Goal: Task Accomplishment & Management: Manage account settings

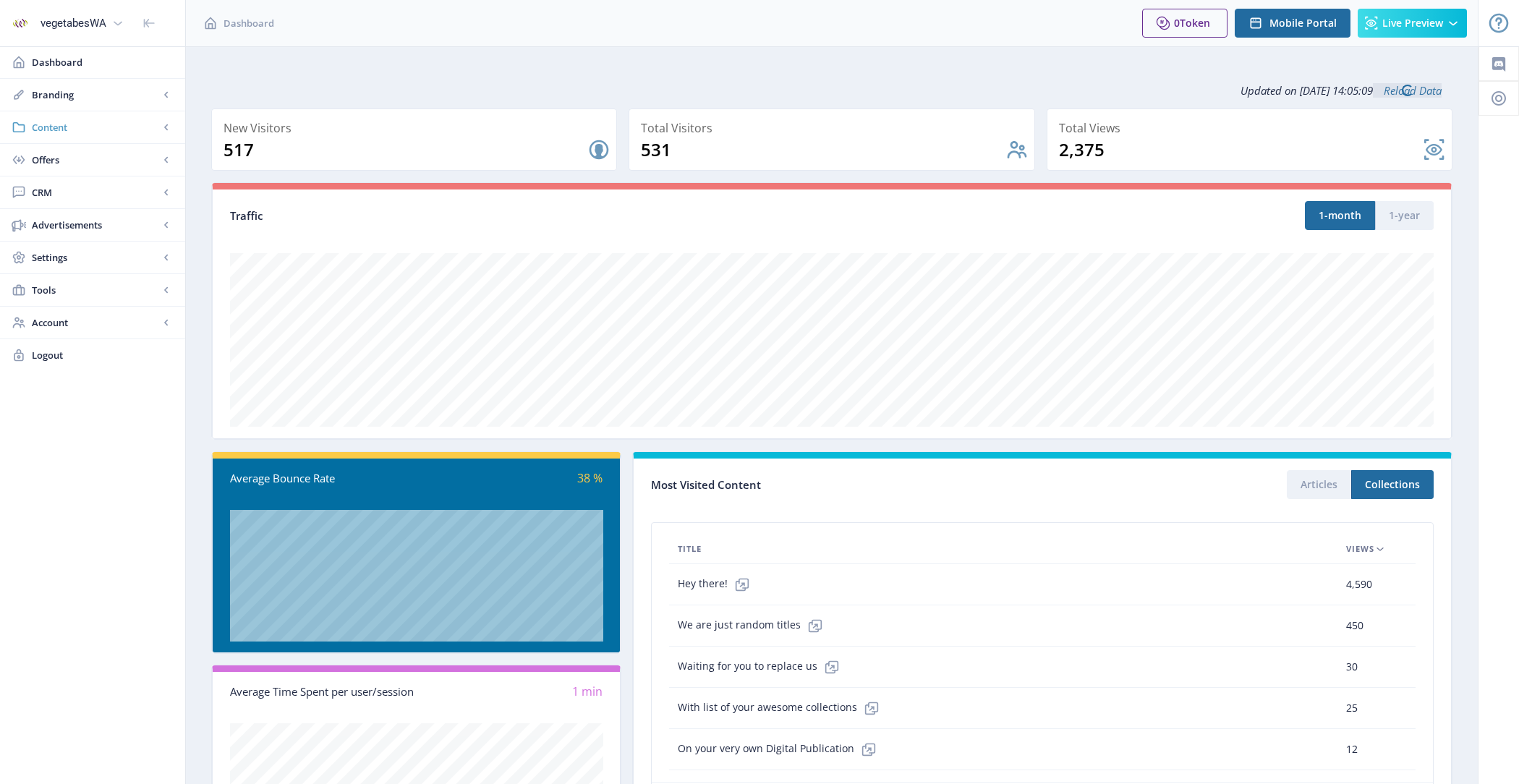
click at [100, 135] on link "Content" at bounding box center [92, 127] width 185 height 32
click at [121, 192] on span "Collections" at bounding box center [109, 192] width 125 height 14
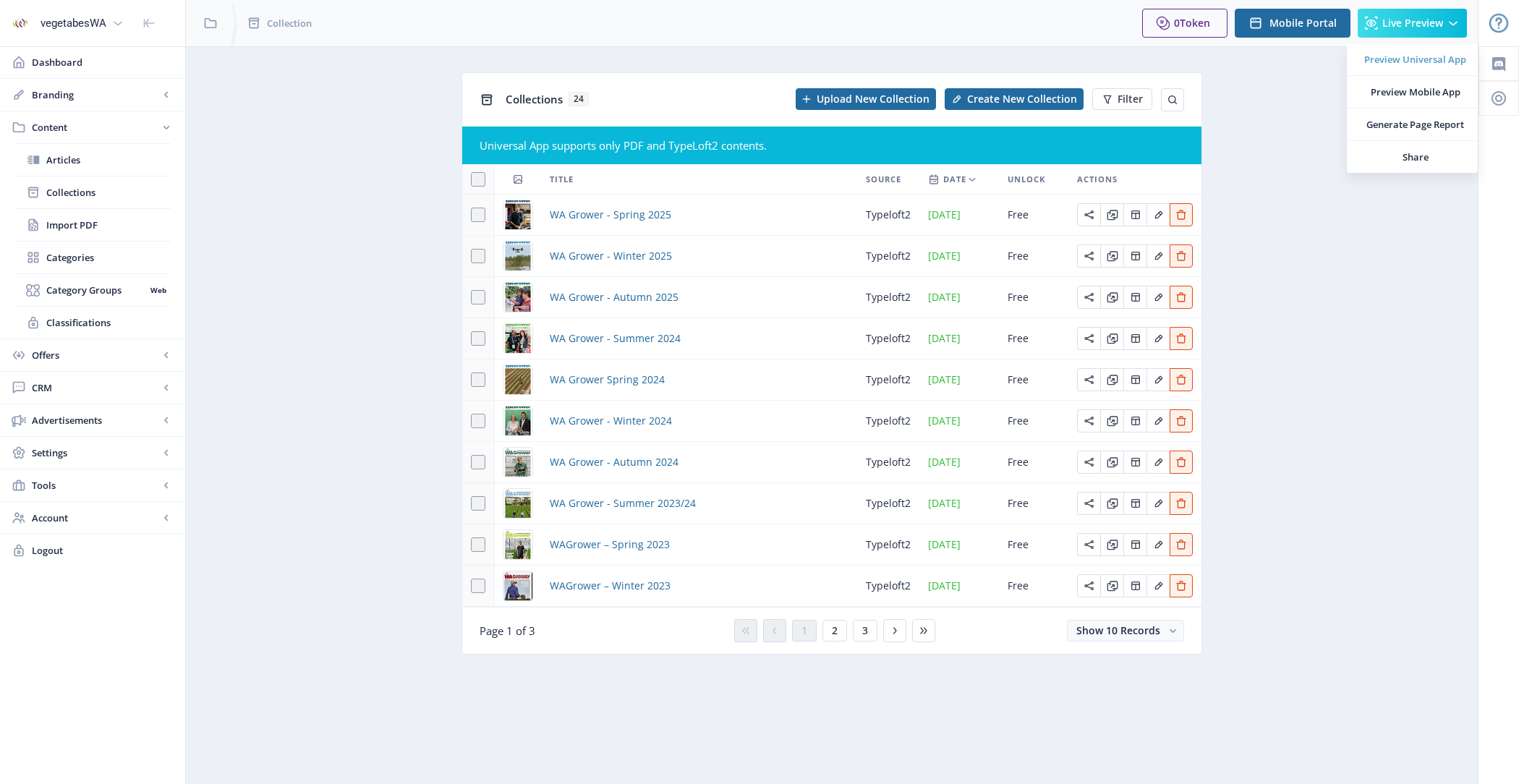
click at [1374, 67] on link "Preview Universal App" at bounding box center [1413, 59] width 131 height 32
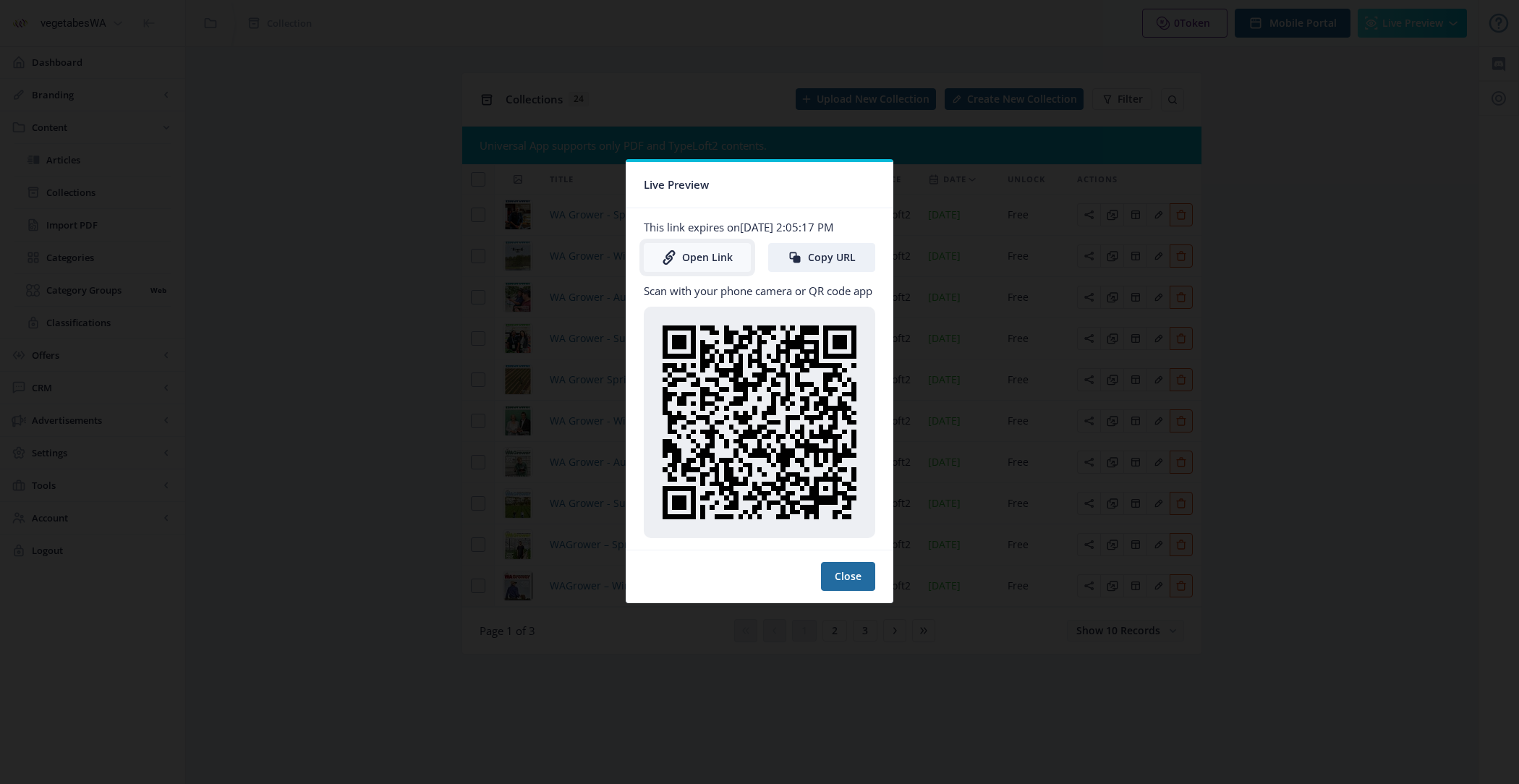
click at [708, 252] on link "Open Link" at bounding box center [698, 258] width 107 height 29
click at [847, 575] on button "Close" at bounding box center [848, 576] width 54 height 29
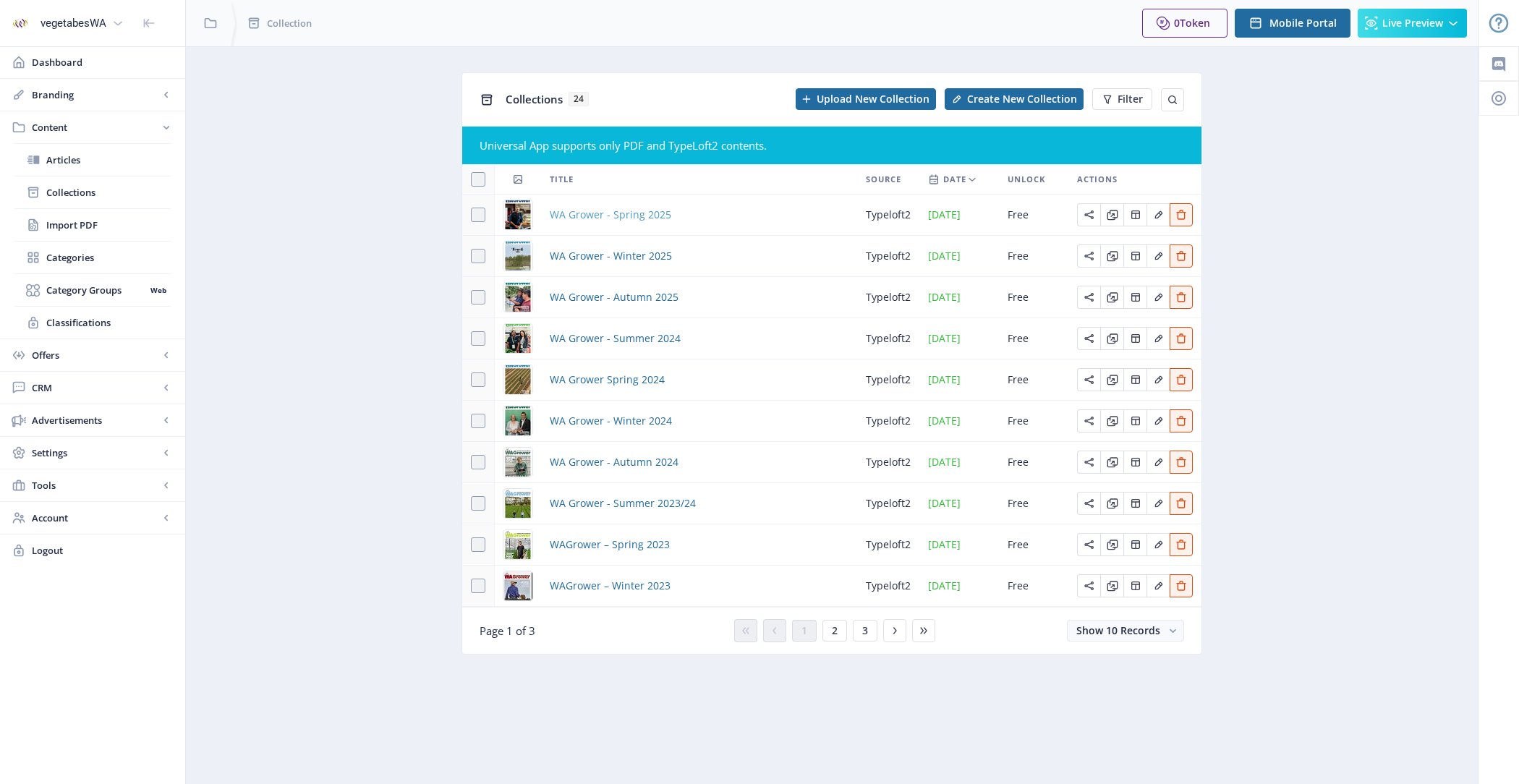
click at [589, 207] on span "WA Grower - Spring 2025" at bounding box center [611, 214] width 122 height 17
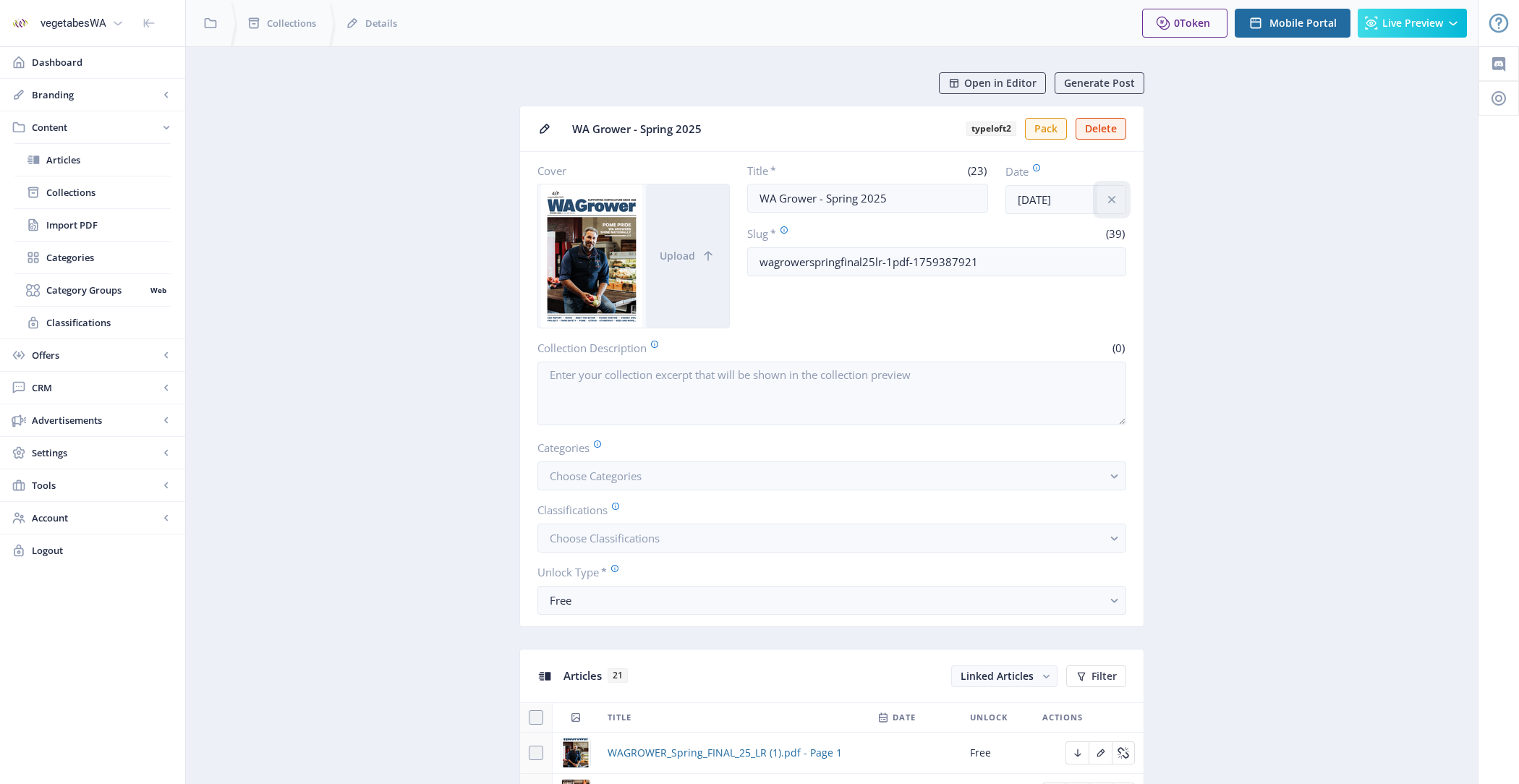
click at [1117, 198] on icon "info" at bounding box center [1111, 199] width 14 height 14
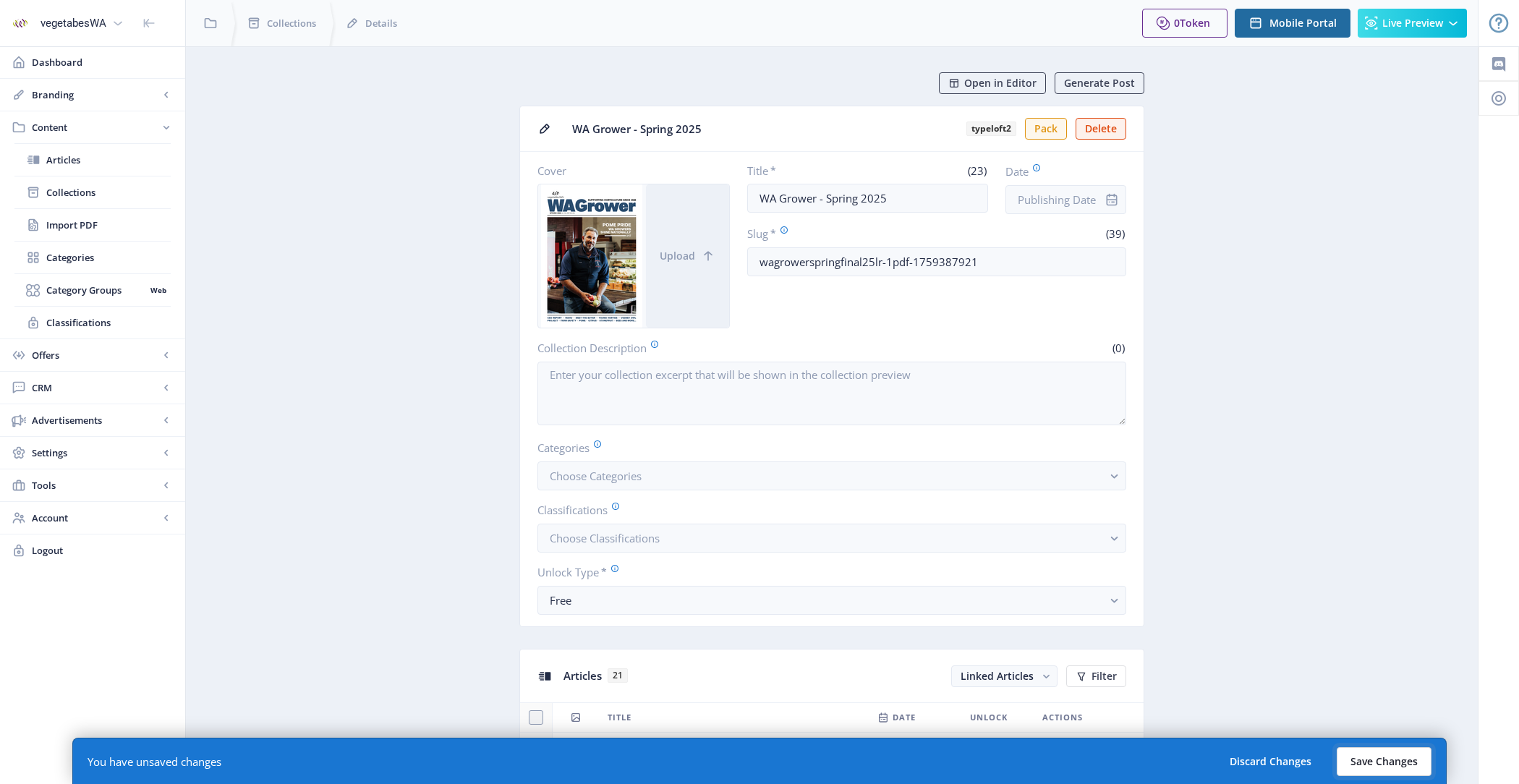
click at [1399, 757] on button "Save Changes" at bounding box center [1384, 762] width 95 height 29
